Goal: Information Seeking & Learning: Learn about a topic

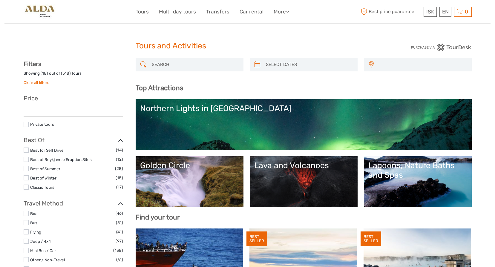
select select
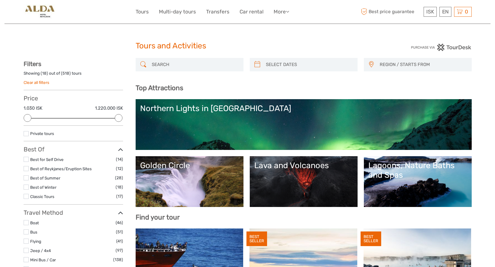
click at [230, 122] on link "Northern Lights in Iceland" at bounding box center [303, 125] width 327 height 42
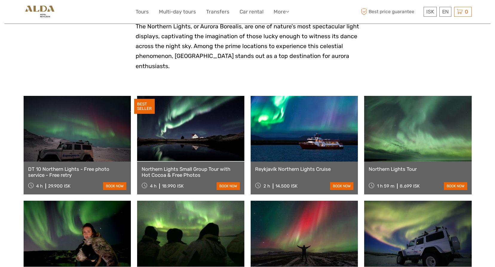
scroll to position [149, 0]
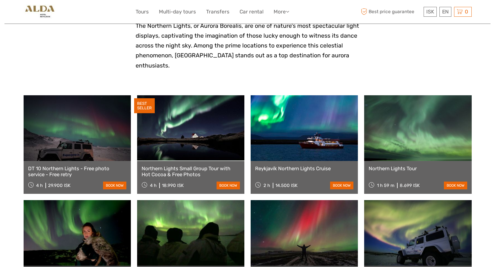
click at [182, 165] on link "Northern Lights Small Group Tour with Hot Cocoa & Free Photos" at bounding box center [191, 171] width 98 height 12
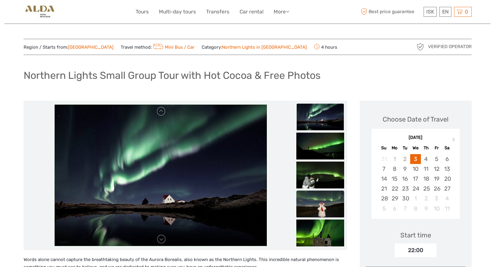
click at [324, 206] on img at bounding box center [320, 203] width 48 height 27
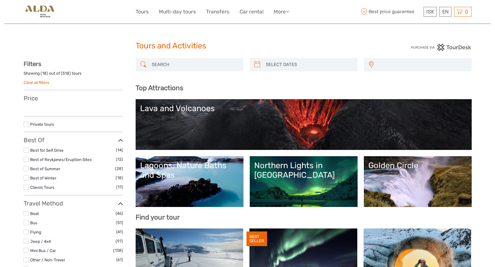
select select
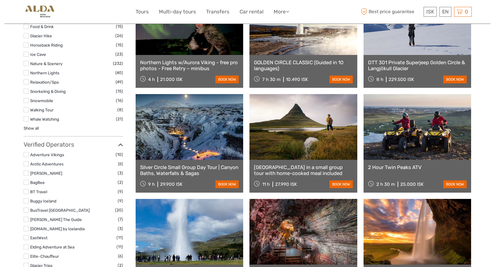
scroll to position [567, 0]
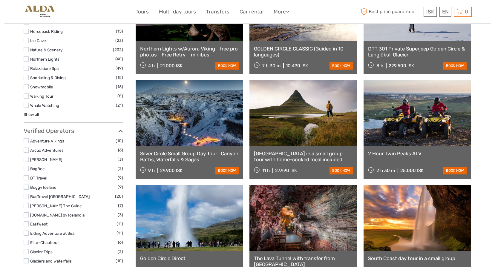
click at [181, 157] on link "Silver Circle Small Group Day Tour | Canyon Baths, Waterfalls & Sagas" at bounding box center [189, 156] width 99 height 12
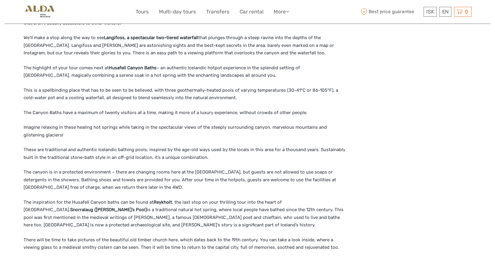
scroll to position [478, 0]
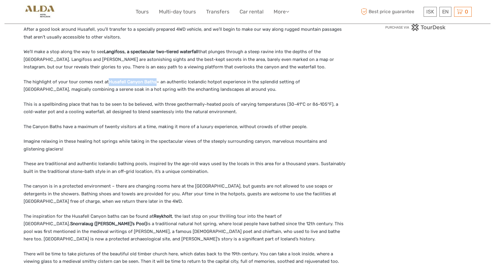
drag, startPoint x: 108, startPoint y: 76, endPoint x: 154, endPoint y: 72, distance: 46.1
click at [154, 79] on strong "Husafell Canyon Baths" at bounding box center [133, 81] width 48 height 5
copy strong "Husafell Canyon Baths"
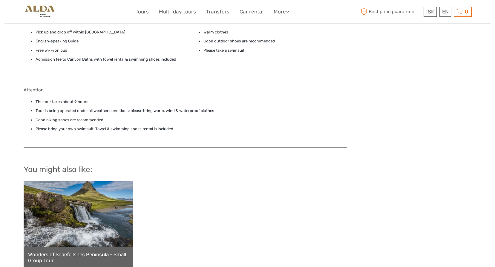
scroll to position [866, 0]
